Goal: Complete application form

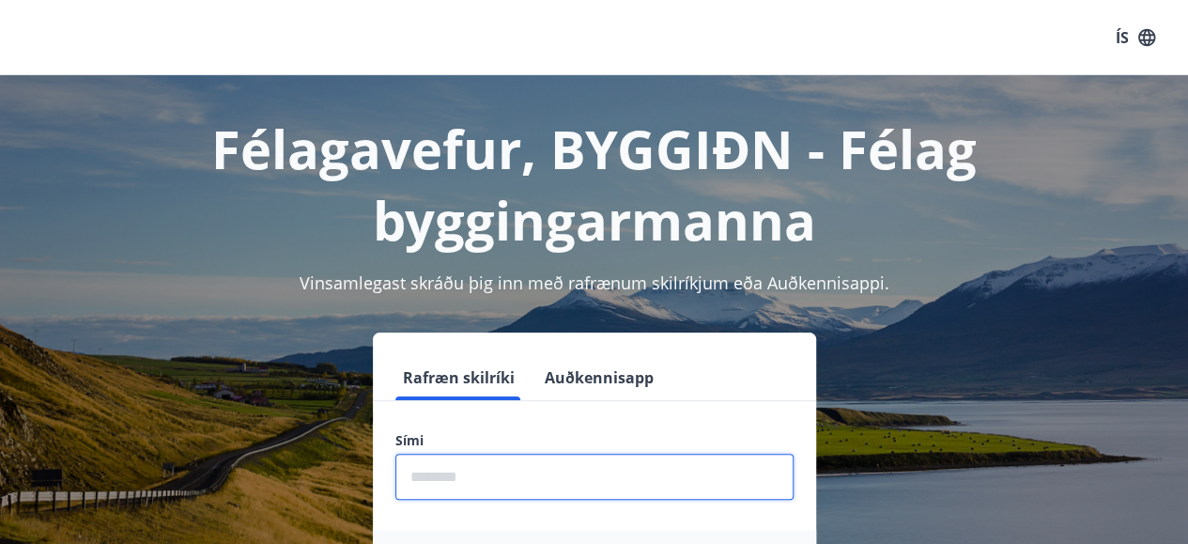
click at [567, 481] on input "phone" at bounding box center [594, 477] width 398 height 46
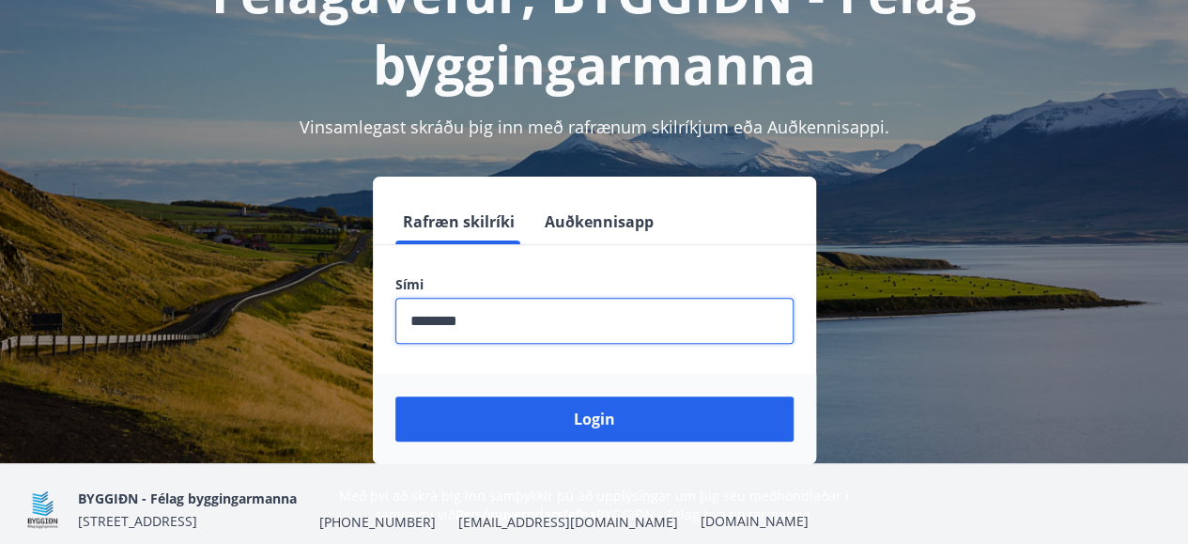
scroll to position [158, 0]
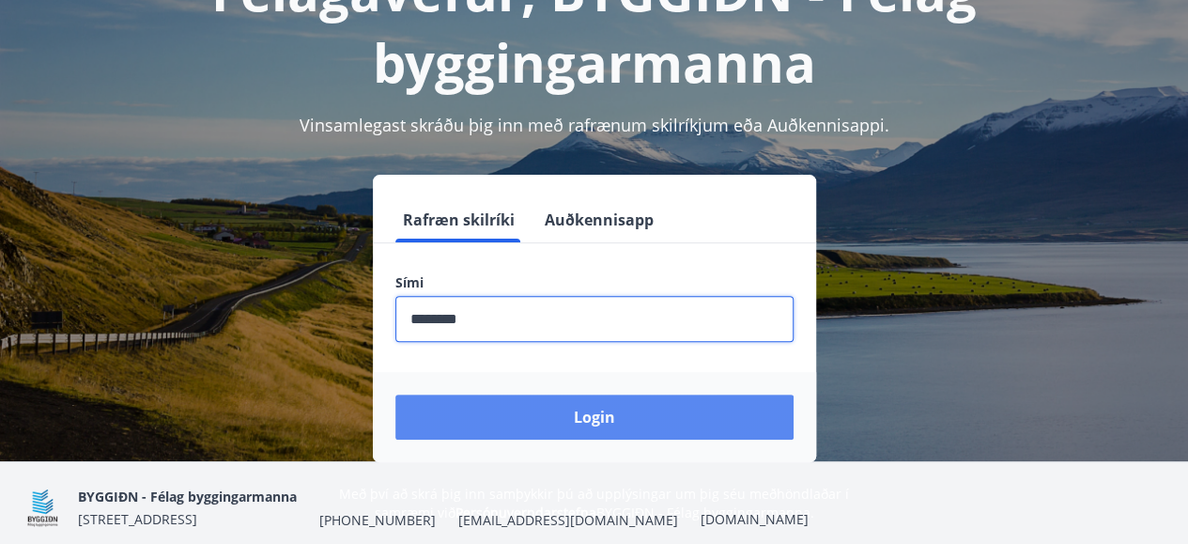
type input "********"
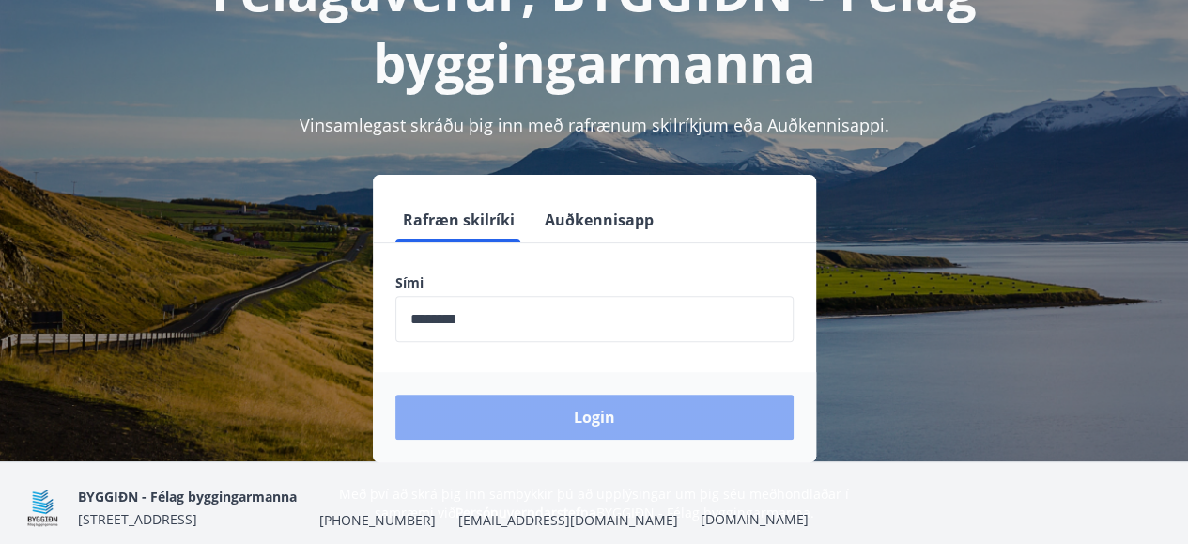
click at [576, 414] on button "Login" at bounding box center [594, 416] width 398 height 45
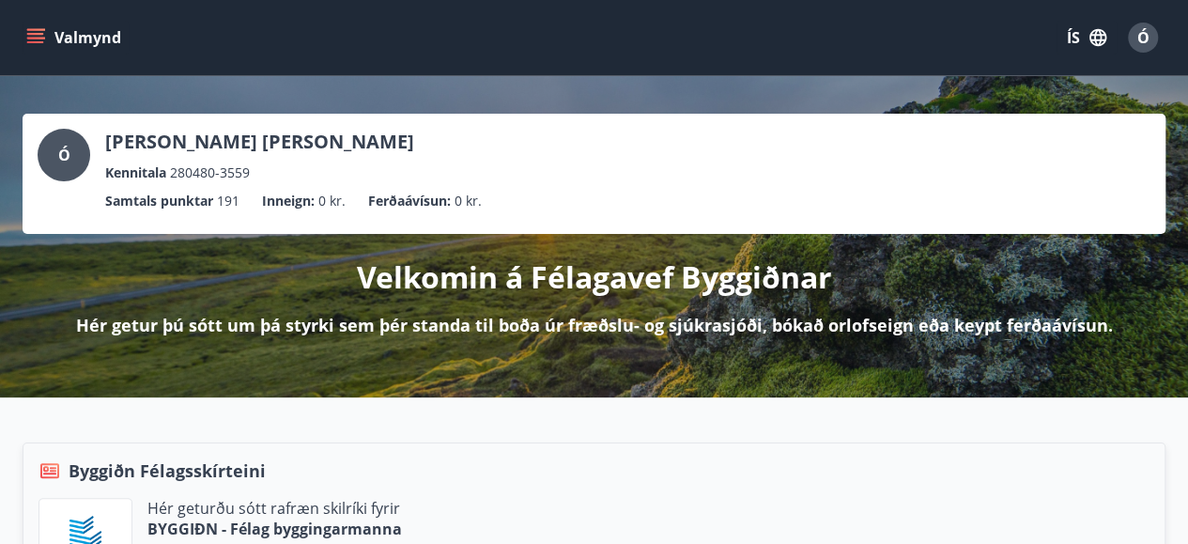
click at [38, 37] on icon "menu" at bounding box center [35, 37] width 19 height 19
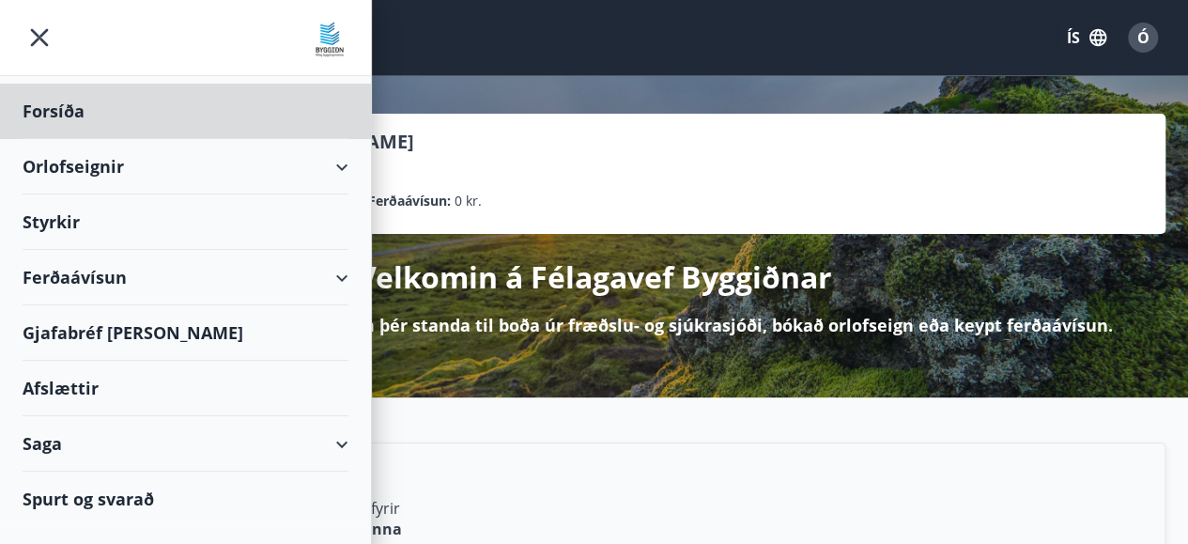
click at [51, 213] on div "Styrkir" at bounding box center [186, 221] width 326 height 55
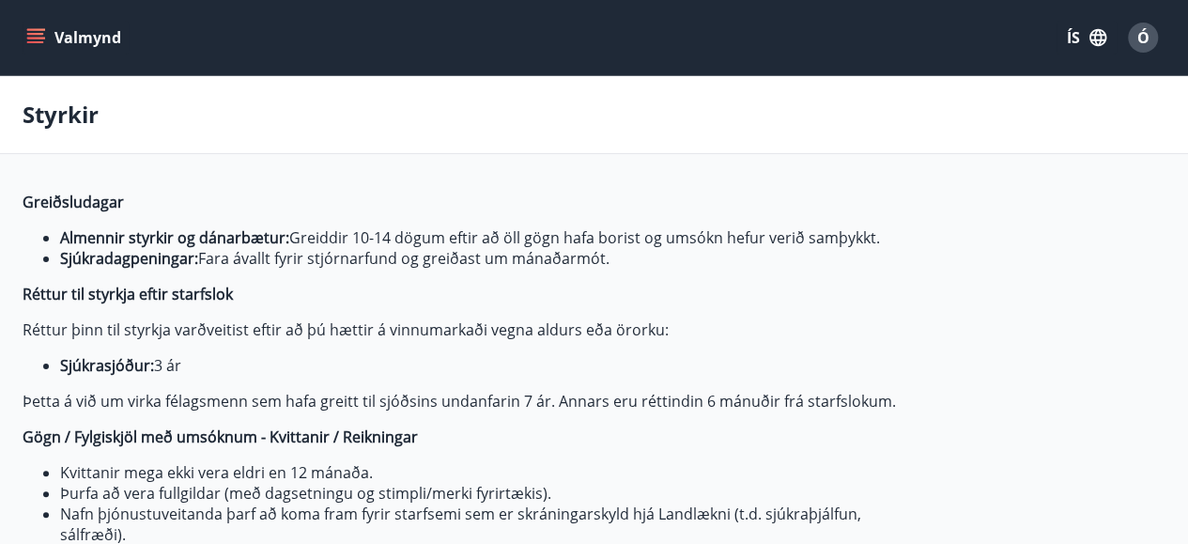
type input "***"
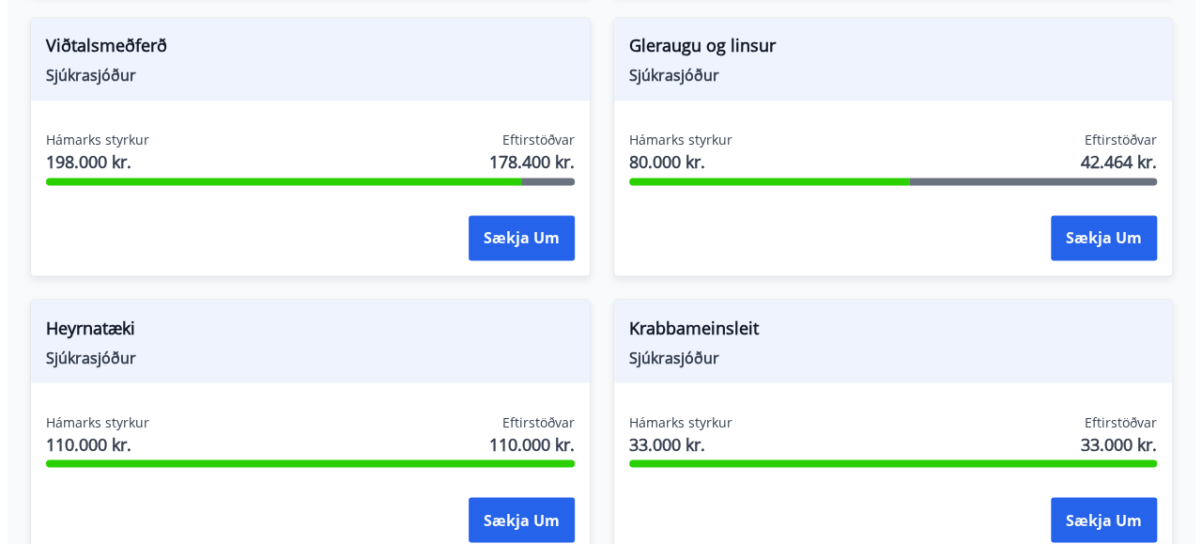
scroll to position [1464, 0]
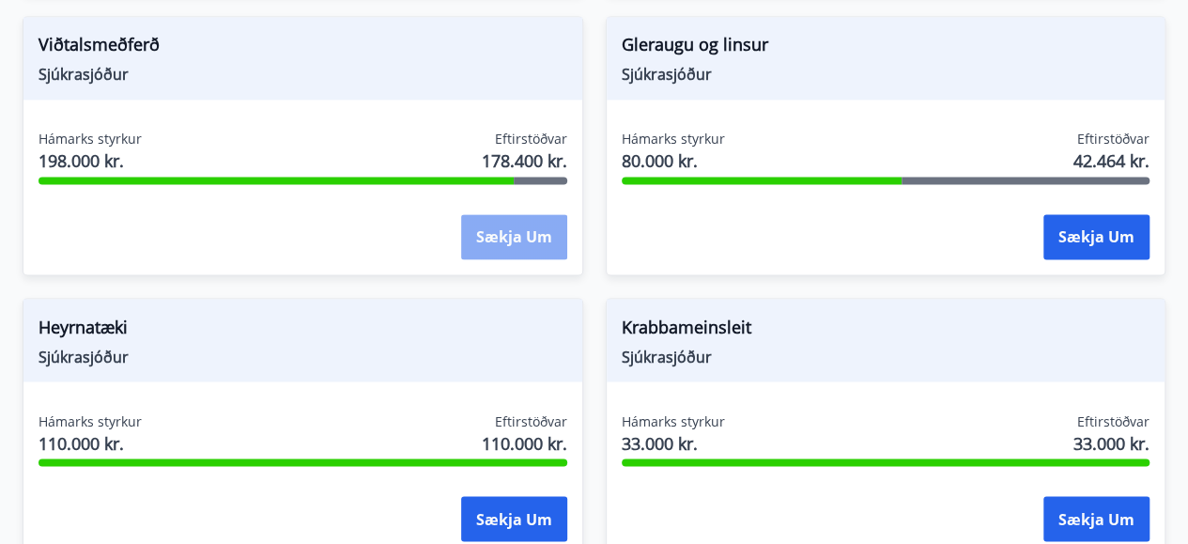
click at [487, 246] on button "Sækja um" at bounding box center [514, 236] width 106 height 45
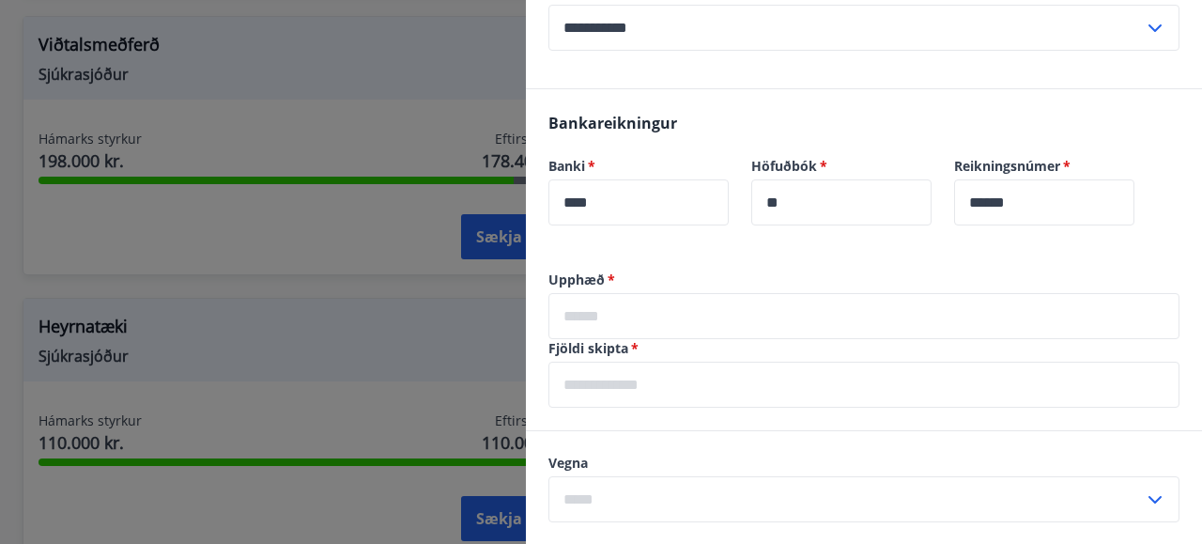
scroll to position [608, 0]
click at [623, 294] on input "text" at bounding box center [863, 315] width 631 height 46
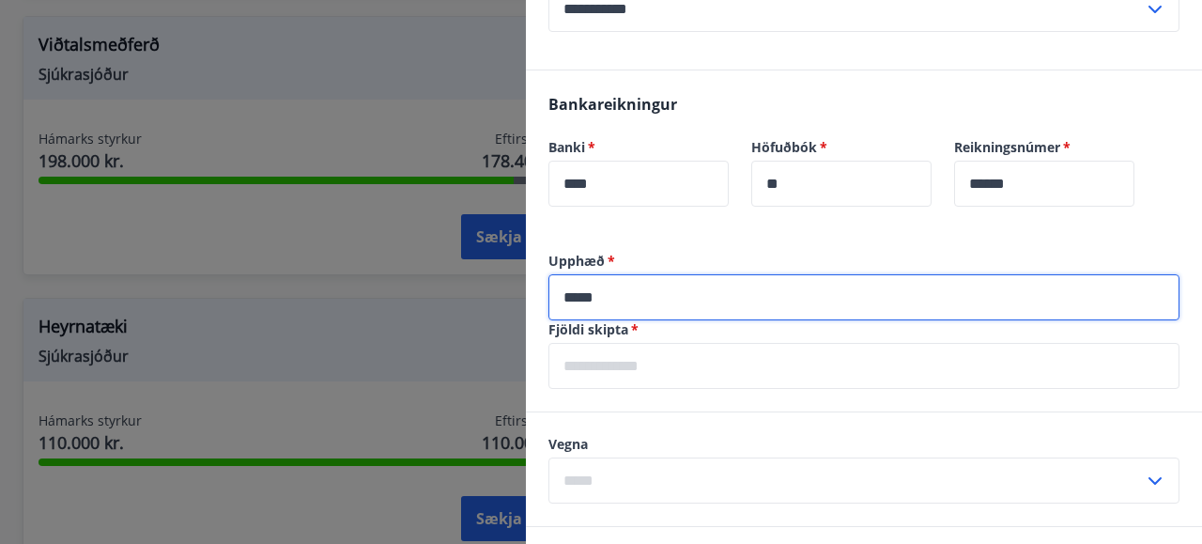
scroll to position [625, 0]
type input "*****"
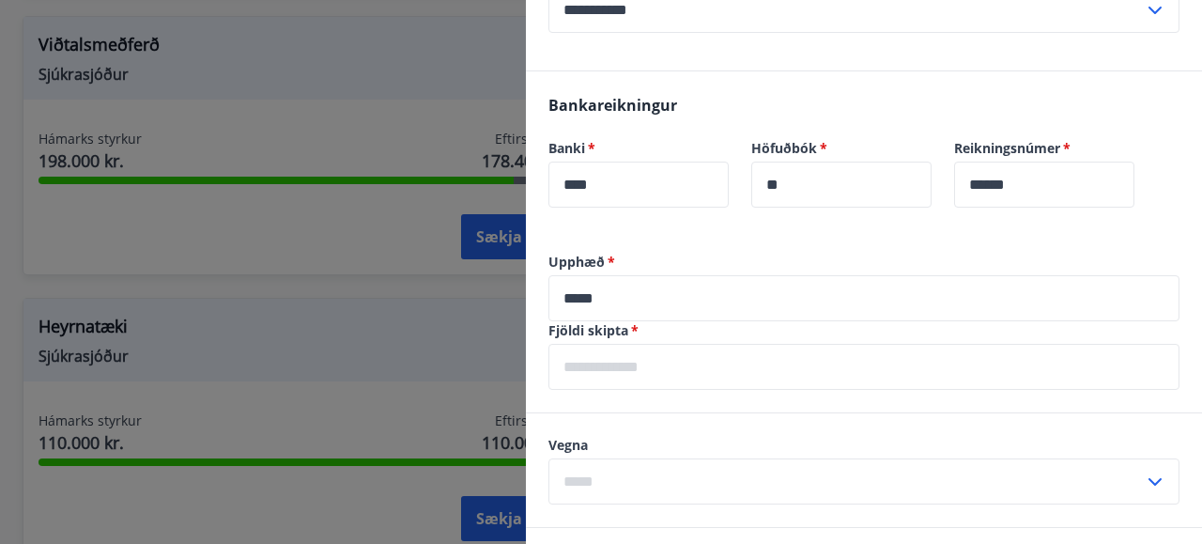
click at [660, 335] on label "Fjöldi skipta   *" at bounding box center [863, 330] width 631 height 19
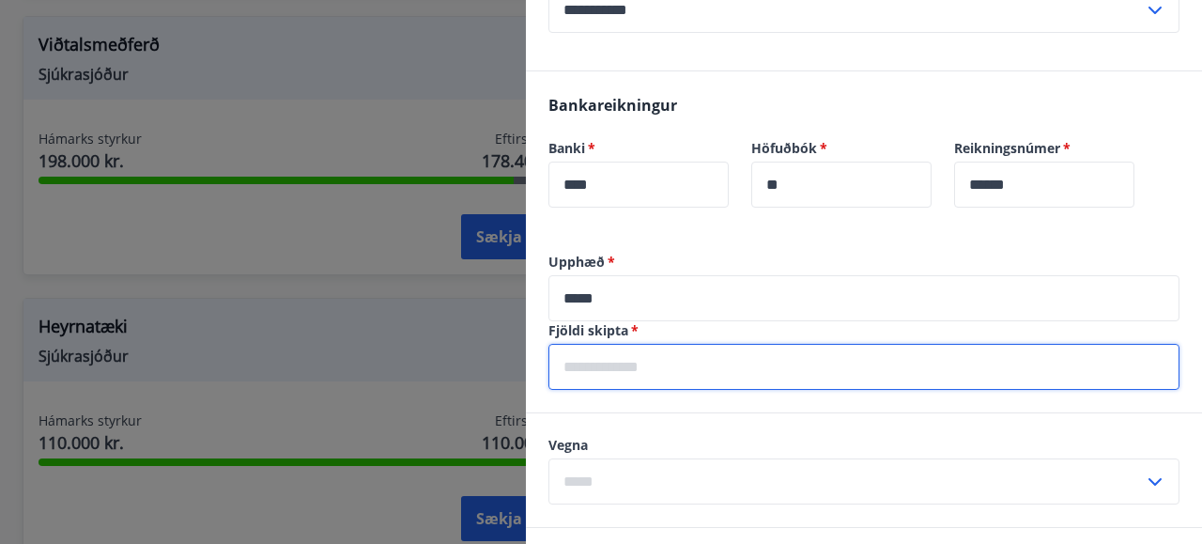
click at [612, 360] on input "text" at bounding box center [863, 367] width 631 height 46
type input "*"
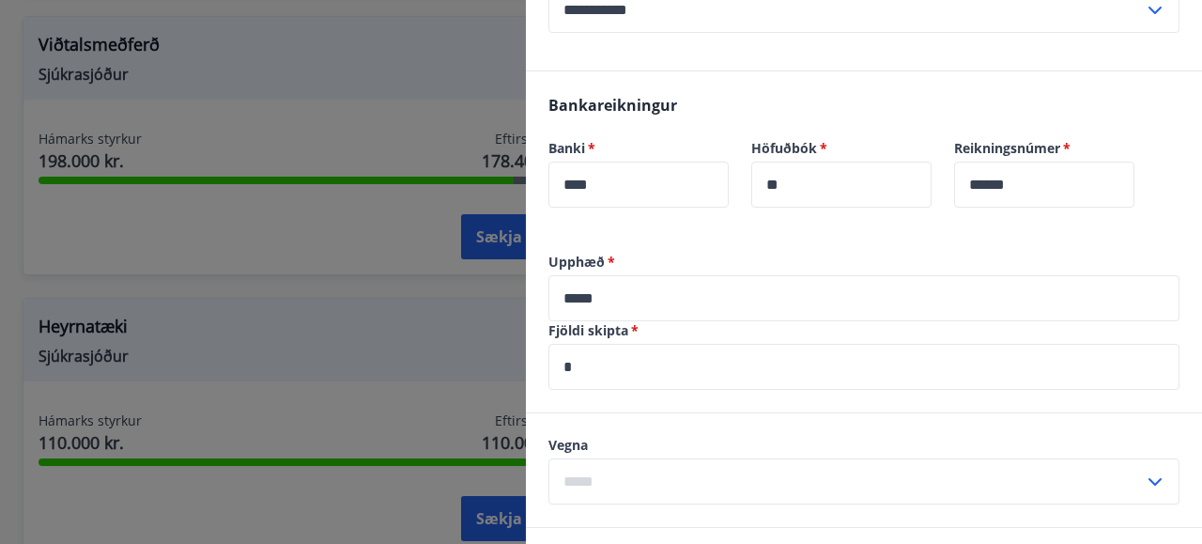
click at [1144, 478] on icon at bounding box center [1155, 481] width 23 height 23
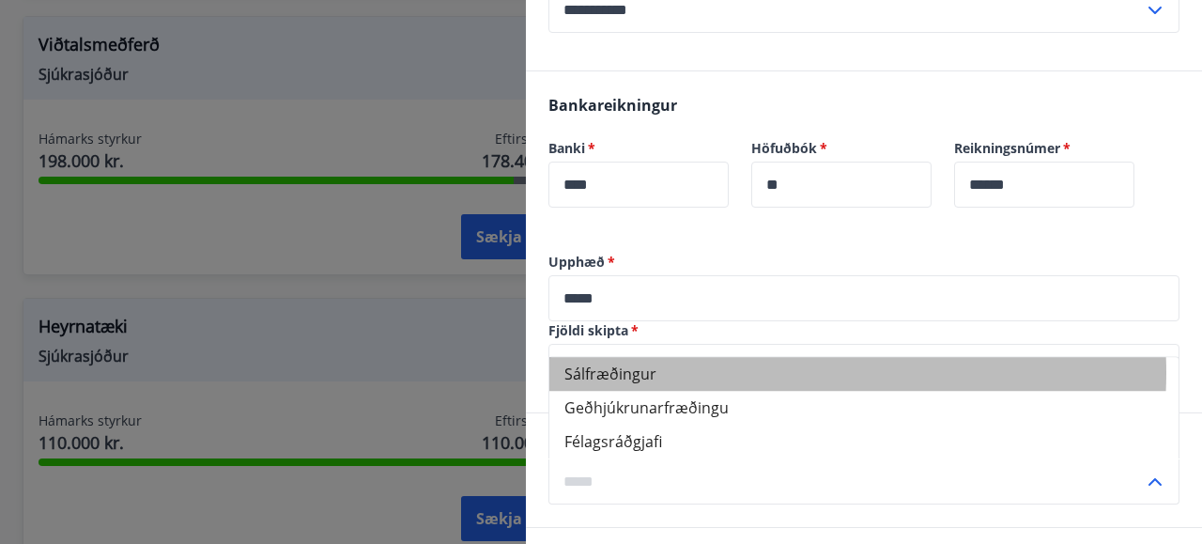
click at [747, 371] on li "Sálfræðingur" at bounding box center [863, 374] width 629 height 34
type input "**********"
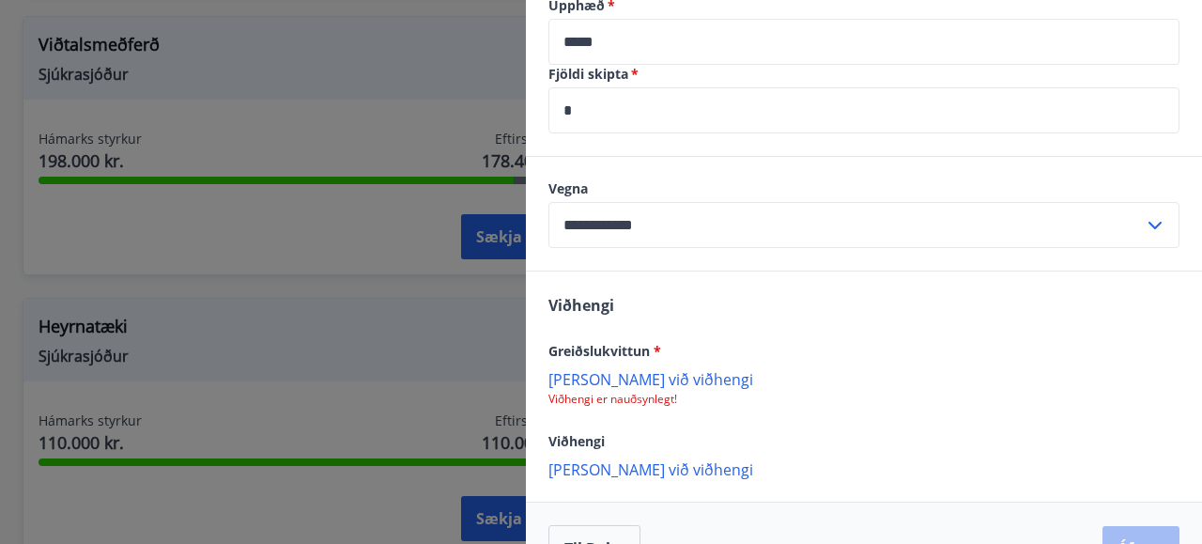
scroll to position [883, 0]
click at [589, 379] on p "Bæta við viðhengi" at bounding box center [863, 377] width 631 height 19
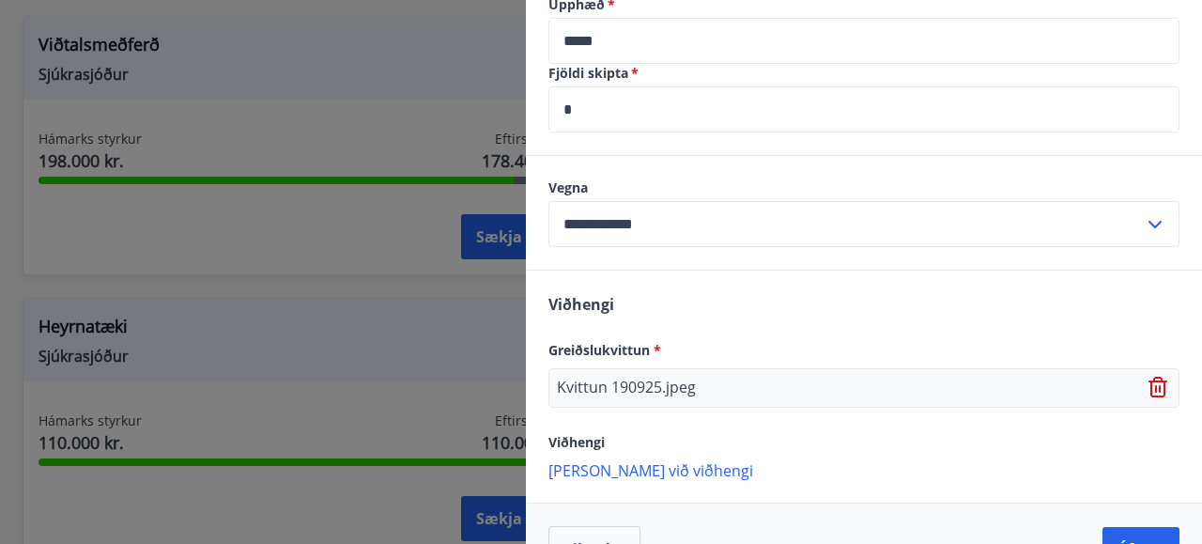
scroll to position [931, 0]
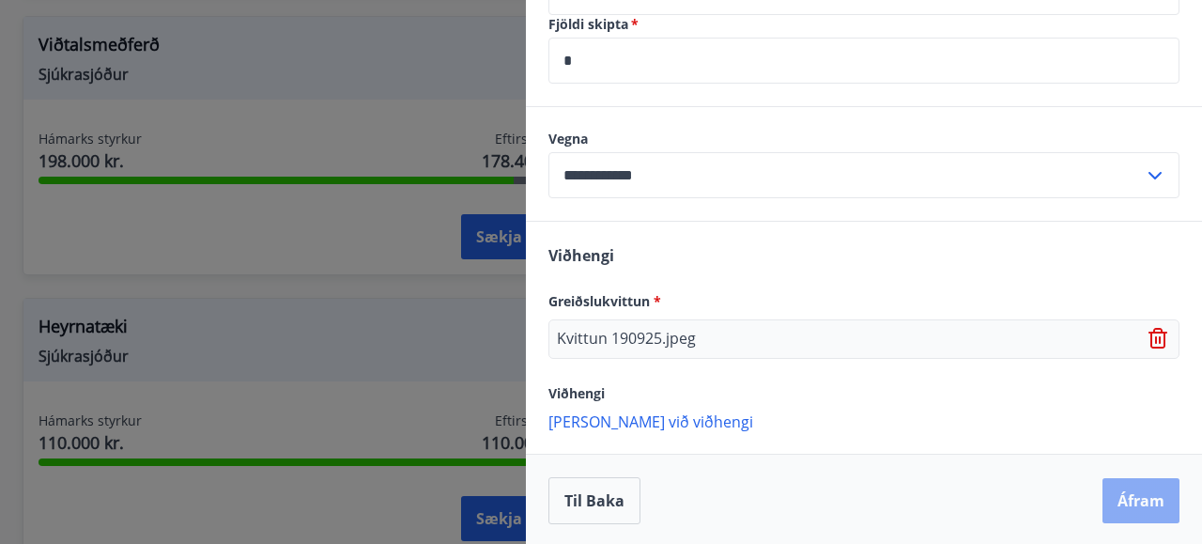
click at [1131, 494] on button "Áfram" at bounding box center [1140, 500] width 77 height 45
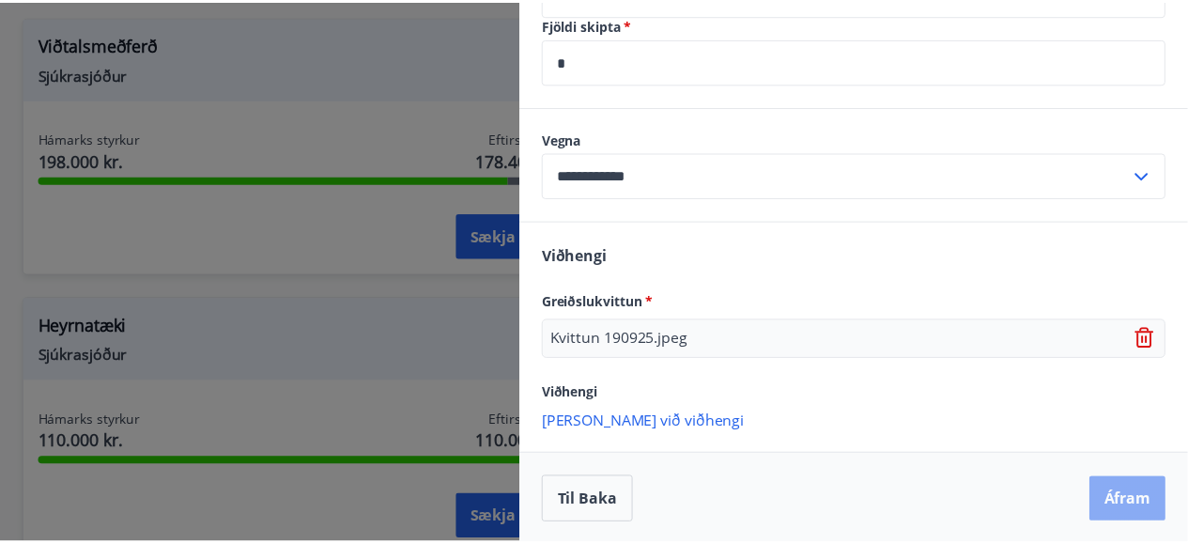
scroll to position [0, 0]
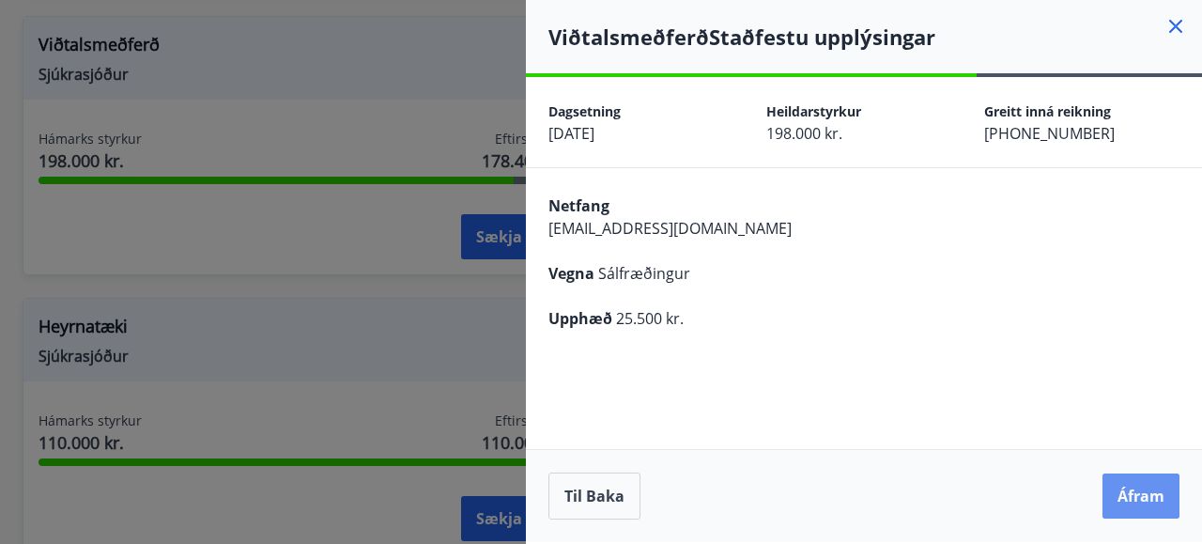
click at [1131, 494] on button "Áfram" at bounding box center [1140, 495] width 77 height 45
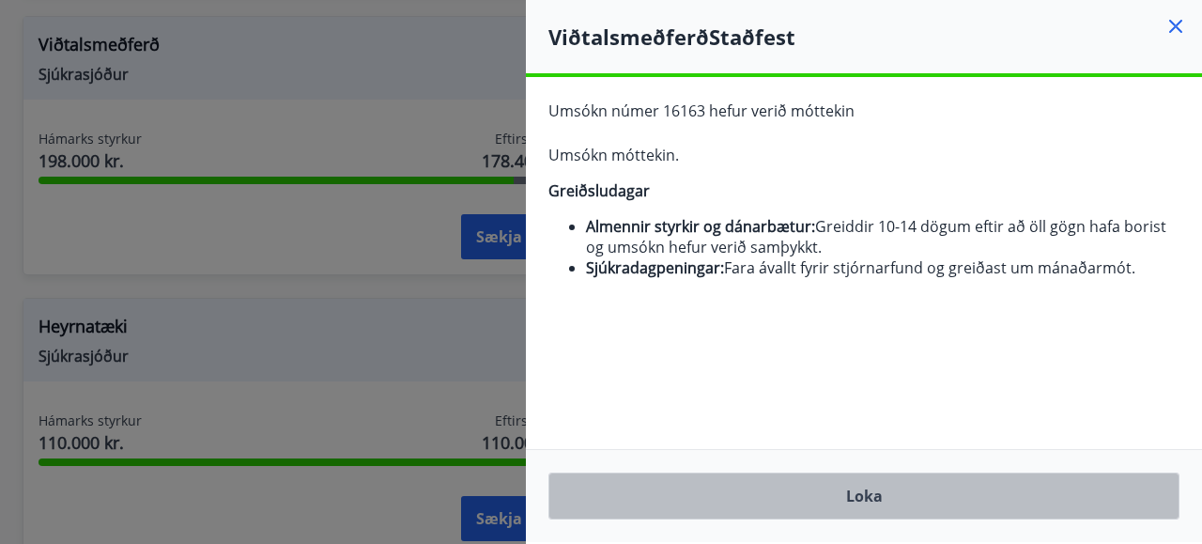
click at [1041, 497] on button "Loka" at bounding box center [863, 495] width 631 height 47
